Goal: Information Seeking & Learning: Learn about a topic

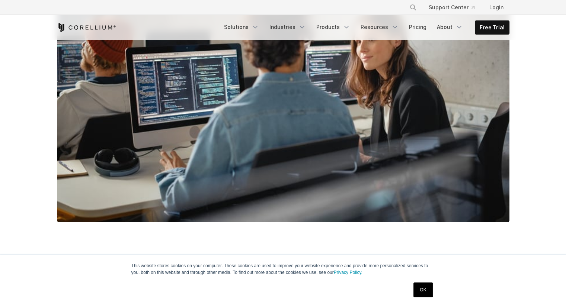
scroll to position [217, 0]
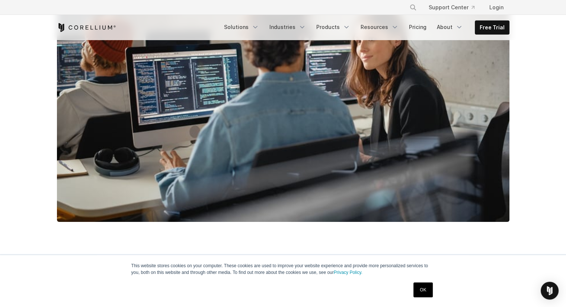
click at [422, 288] on link "OK" at bounding box center [422, 290] width 19 height 15
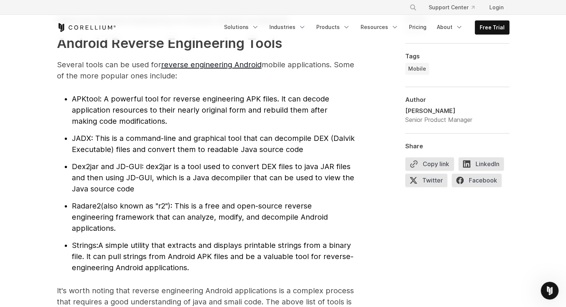
scroll to position [787, 0]
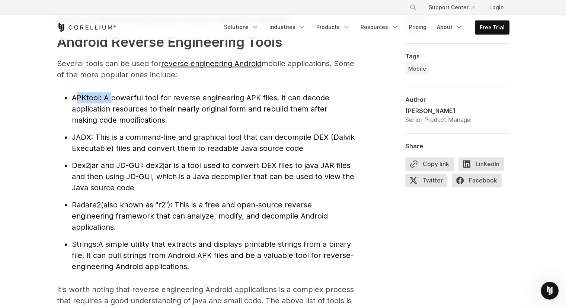
drag, startPoint x: 74, startPoint y: 96, endPoint x: 111, endPoint y: 92, distance: 36.7
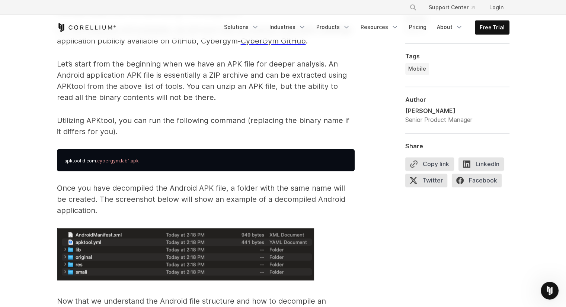
scroll to position [1129, 0]
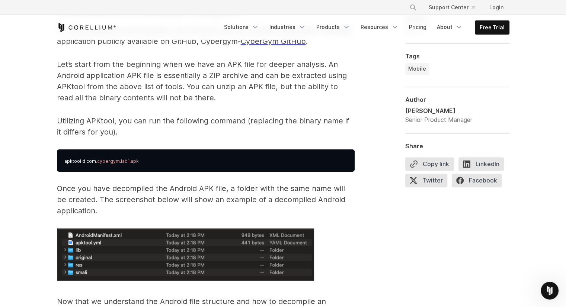
click at [255, 133] on p "Utilizing APKtool, you can run the following command (replacing the binary name…" at bounding box center [206, 126] width 298 height 22
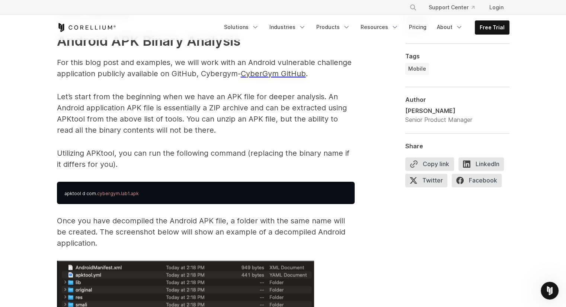
click at [276, 72] on span "CyberGym GitHub" at bounding box center [273, 73] width 65 height 9
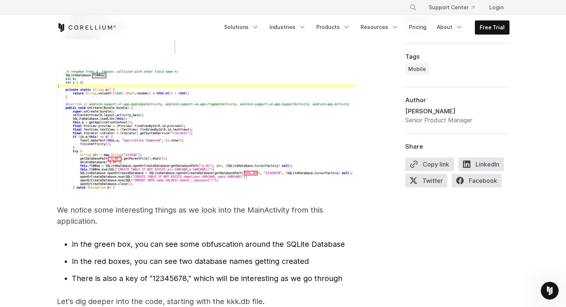
scroll to position [2234, 0]
drag, startPoint x: 240, startPoint y: 234, endPoint x: 201, endPoint y: 236, distance: 39.1
click at [201, 240] on span "In the green box, you can see some obfuscation around the SQLite Database" at bounding box center [208, 244] width 273 height 9
drag, startPoint x: 198, startPoint y: 234, endPoint x: 238, endPoint y: 232, distance: 39.9
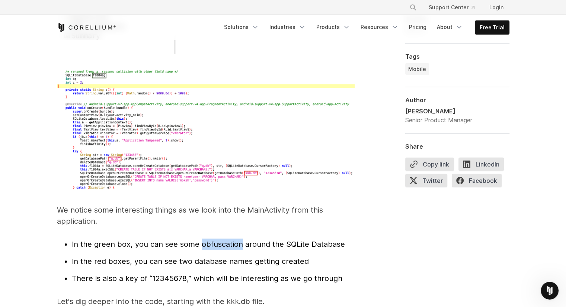
click at [238, 240] on span "In the green box, you can see some obfuscation around the SQLite Database" at bounding box center [208, 244] width 273 height 9
copy span "obfuscation"
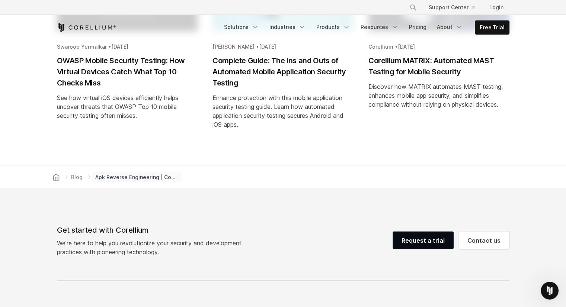
scroll to position [4366, 0]
